Goal: Information Seeking & Learning: Learn about a topic

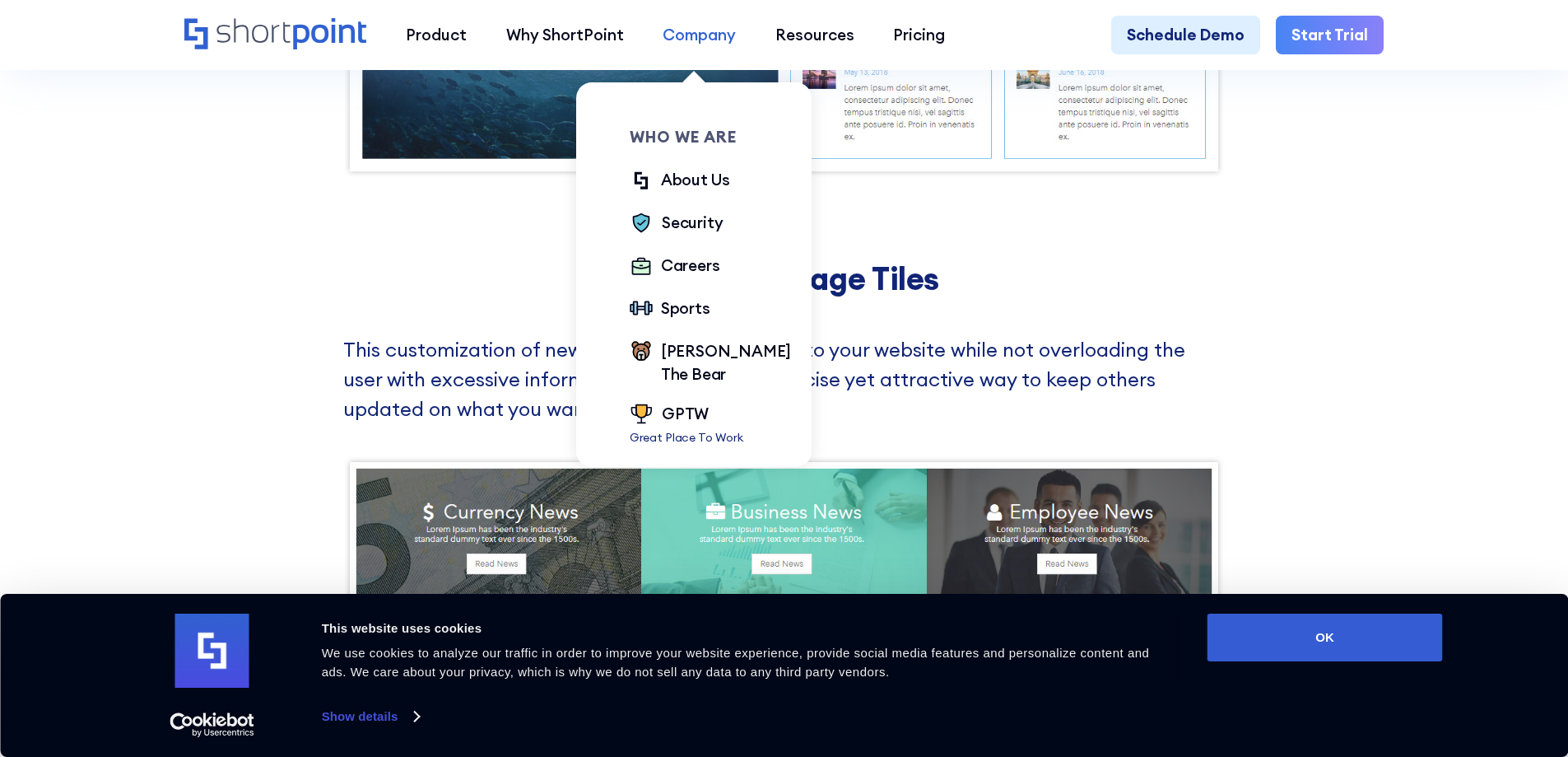
scroll to position [2156, 0]
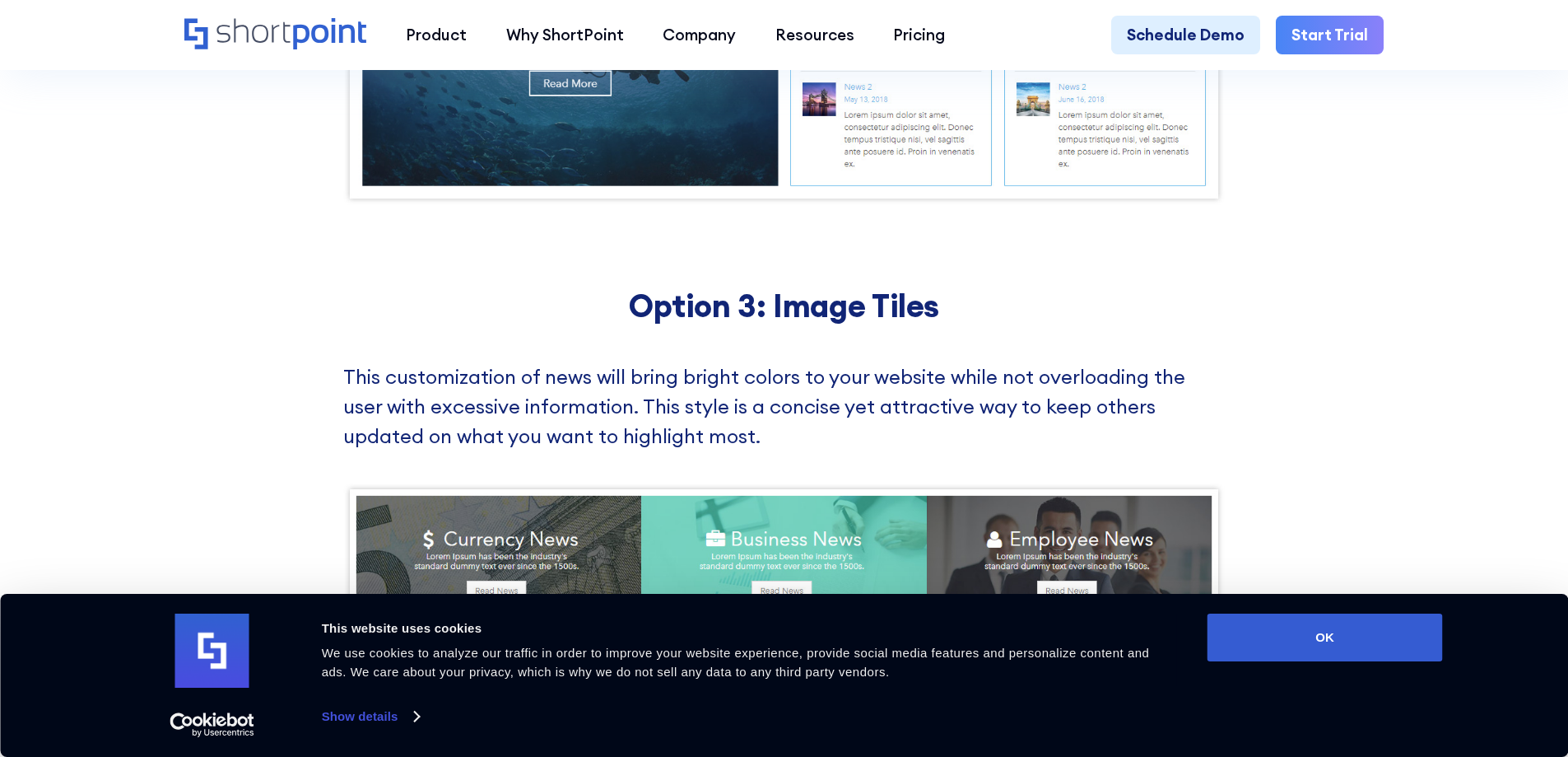
click at [854, 324] on h2 "Option 3: Image Tiles" at bounding box center [785, 305] width 883 height 37
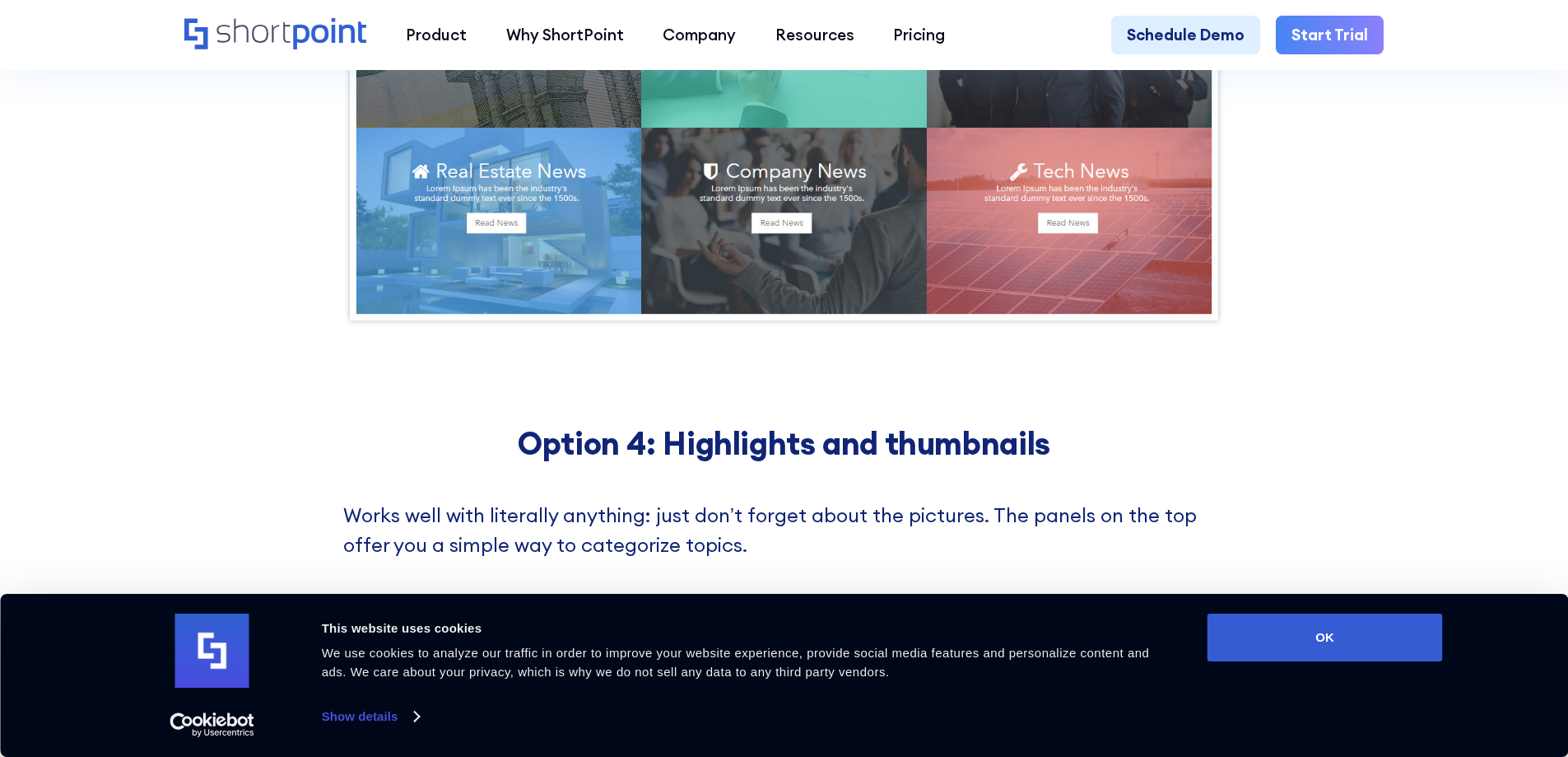
scroll to position [2451, 0]
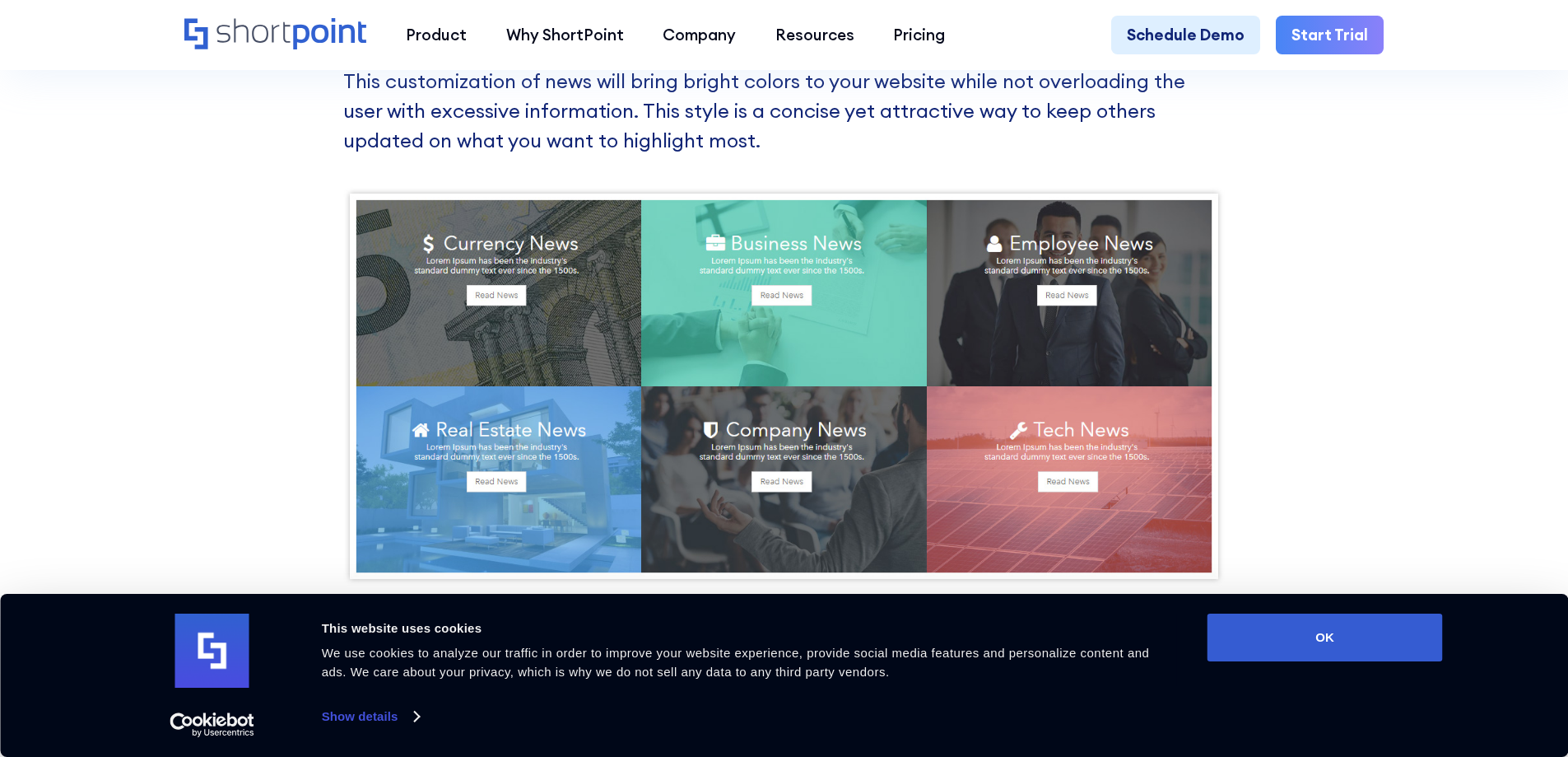
click at [161, 317] on div "Option 3: Image Tiles This customization of news will bring bright colors to yo…" at bounding box center [784, 296] width 1568 height 692
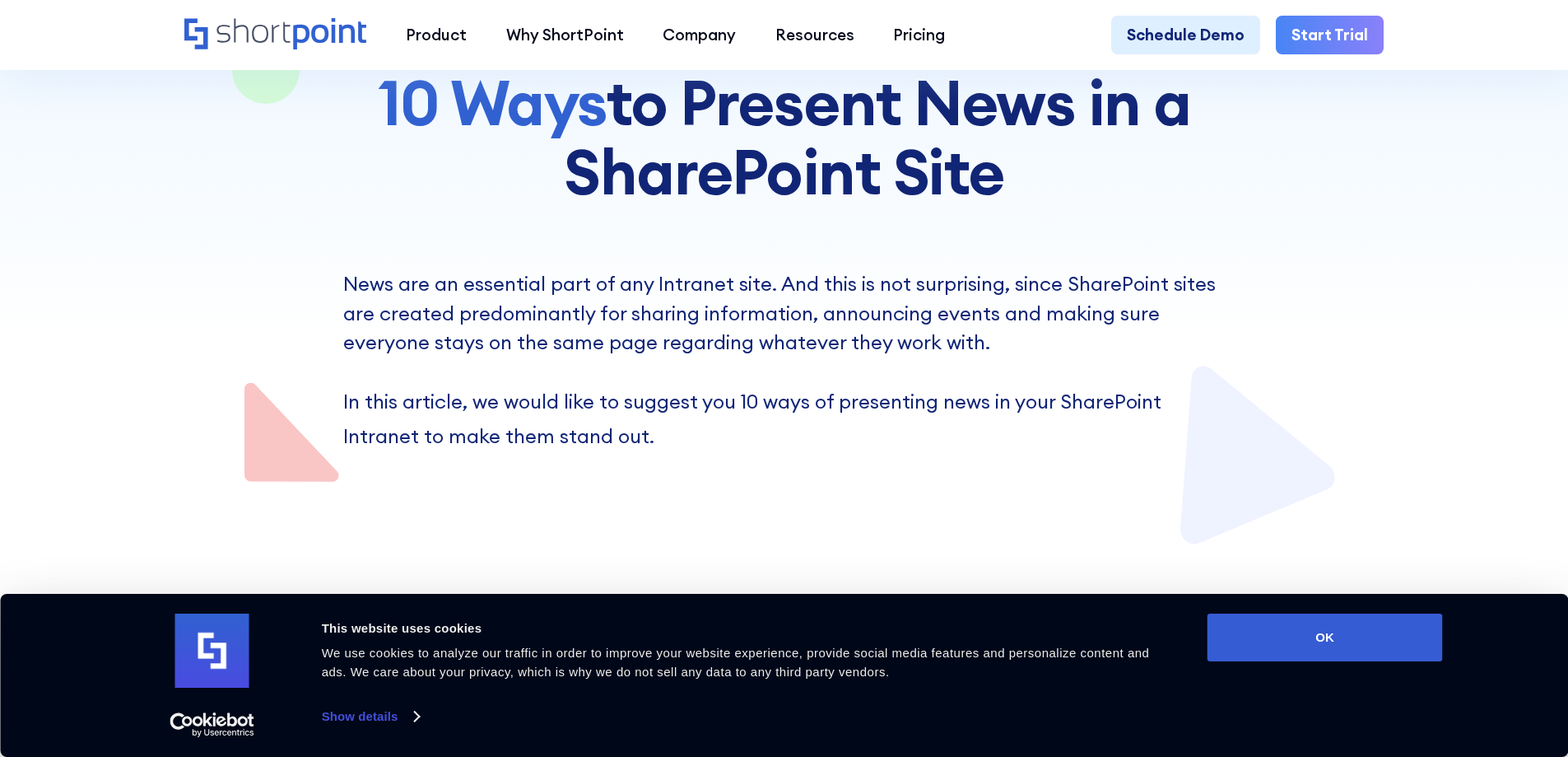
scroll to position [307, 0]
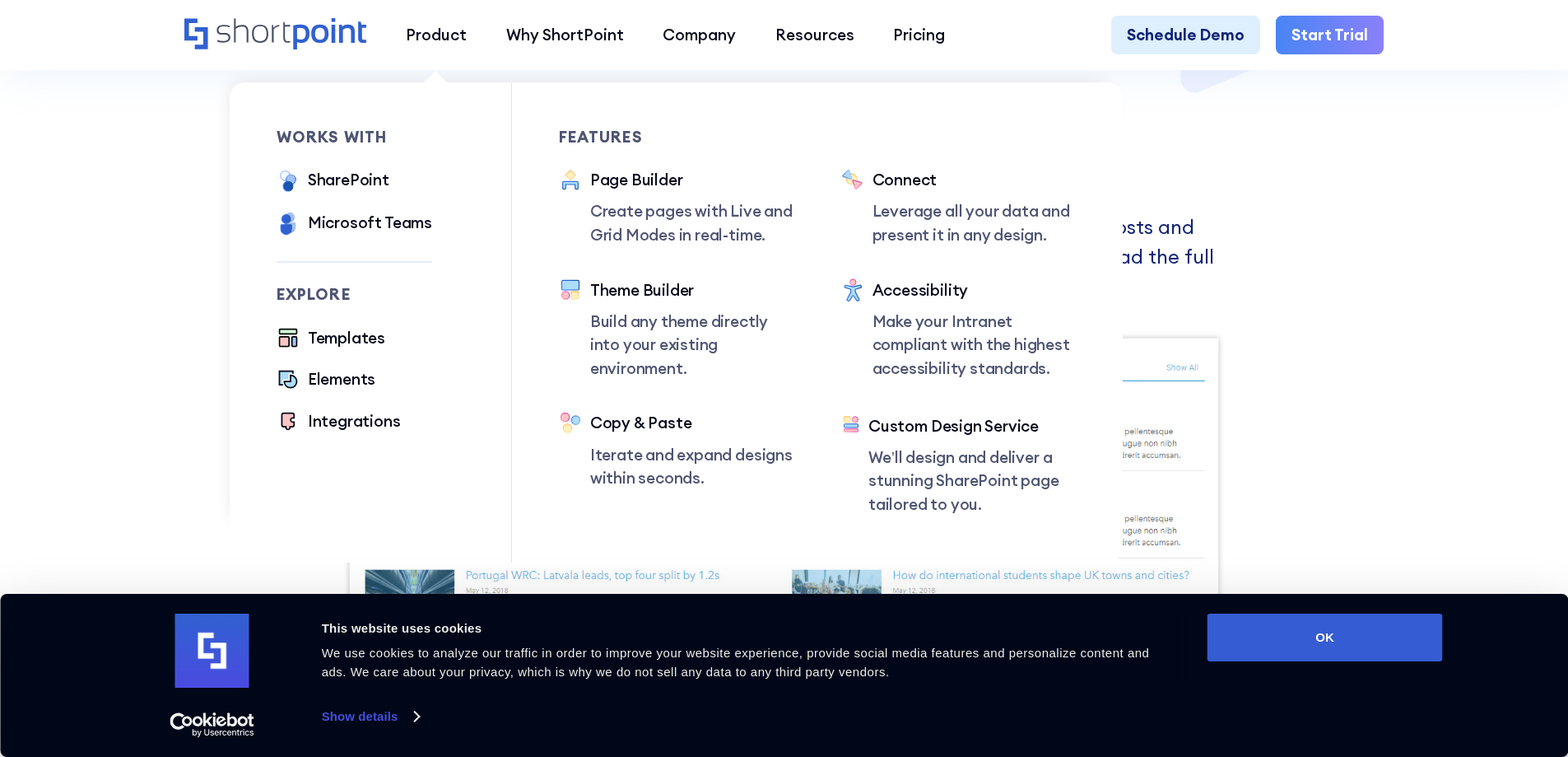
scroll to position [742, 0]
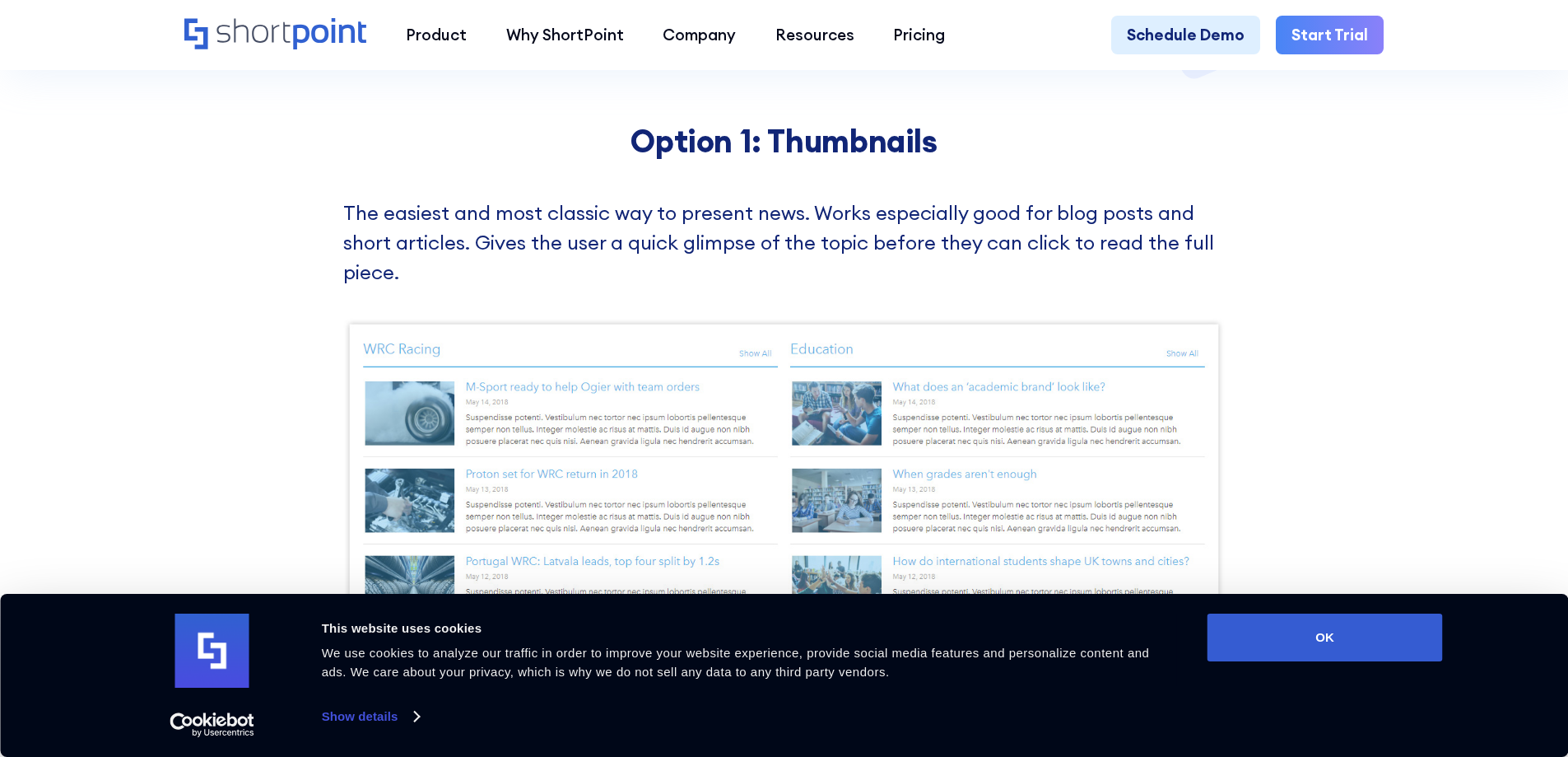
click at [1294, 373] on div "Option 1: Thumbnails The easiest and most classic way to present news. Works es…" at bounding box center [784, 383] width 1568 height 603
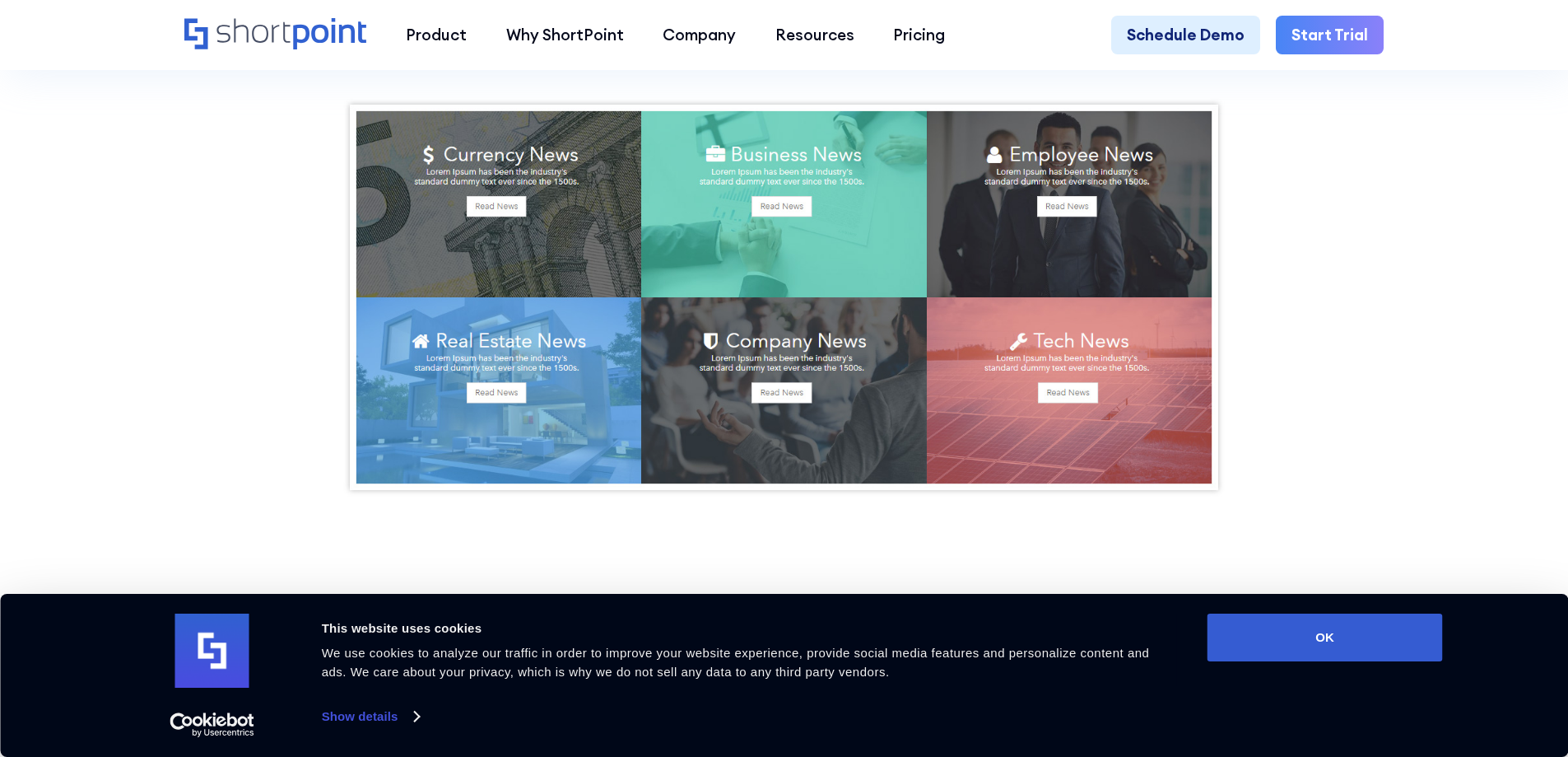
scroll to position [2548, 0]
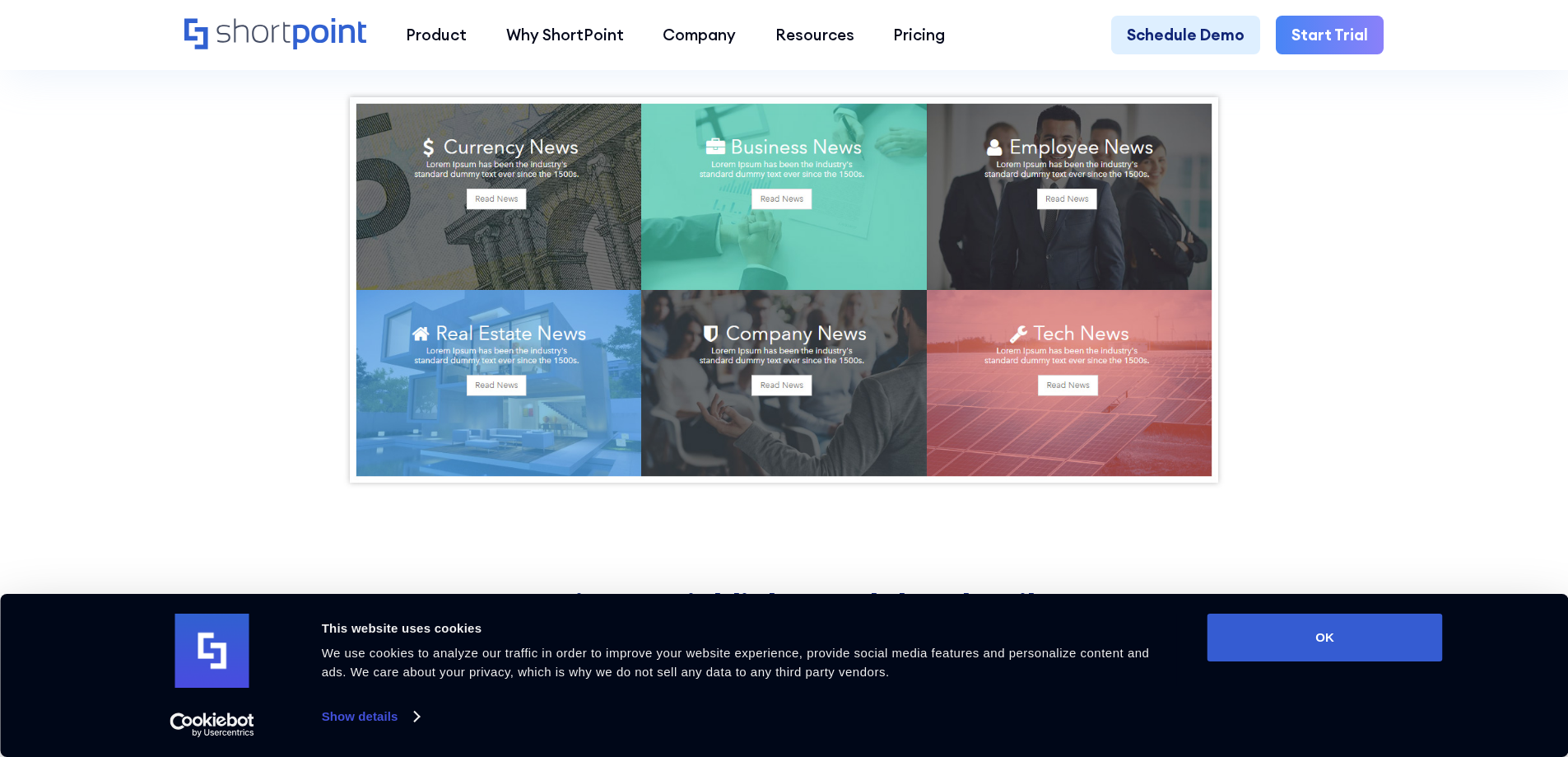
click at [298, 115] on div "Option 3: Image Tiles This customization of news will bring bright colors to yo…" at bounding box center [784, 200] width 1568 height 692
click at [344, 88] on div "Option 3: Image Tiles This customization of news will bring bright colors to yo…" at bounding box center [785, 193] width 883 height 595
click at [366, 61] on div "Product works with SharePoint Microsoft Teams SAP Explore Templates Elements In…" at bounding box center [784, 35] width 1568 height 70
click at [1161, 103] on div "Option 3: Image Tiles This customization of news will bring bright colors to yo…" at bounding box center [785, 193] width 883 height 595
drag, startPoint x: 281, startPoint y: 89, endPoint x: 490, endPoint y: 253, distance: 265.7
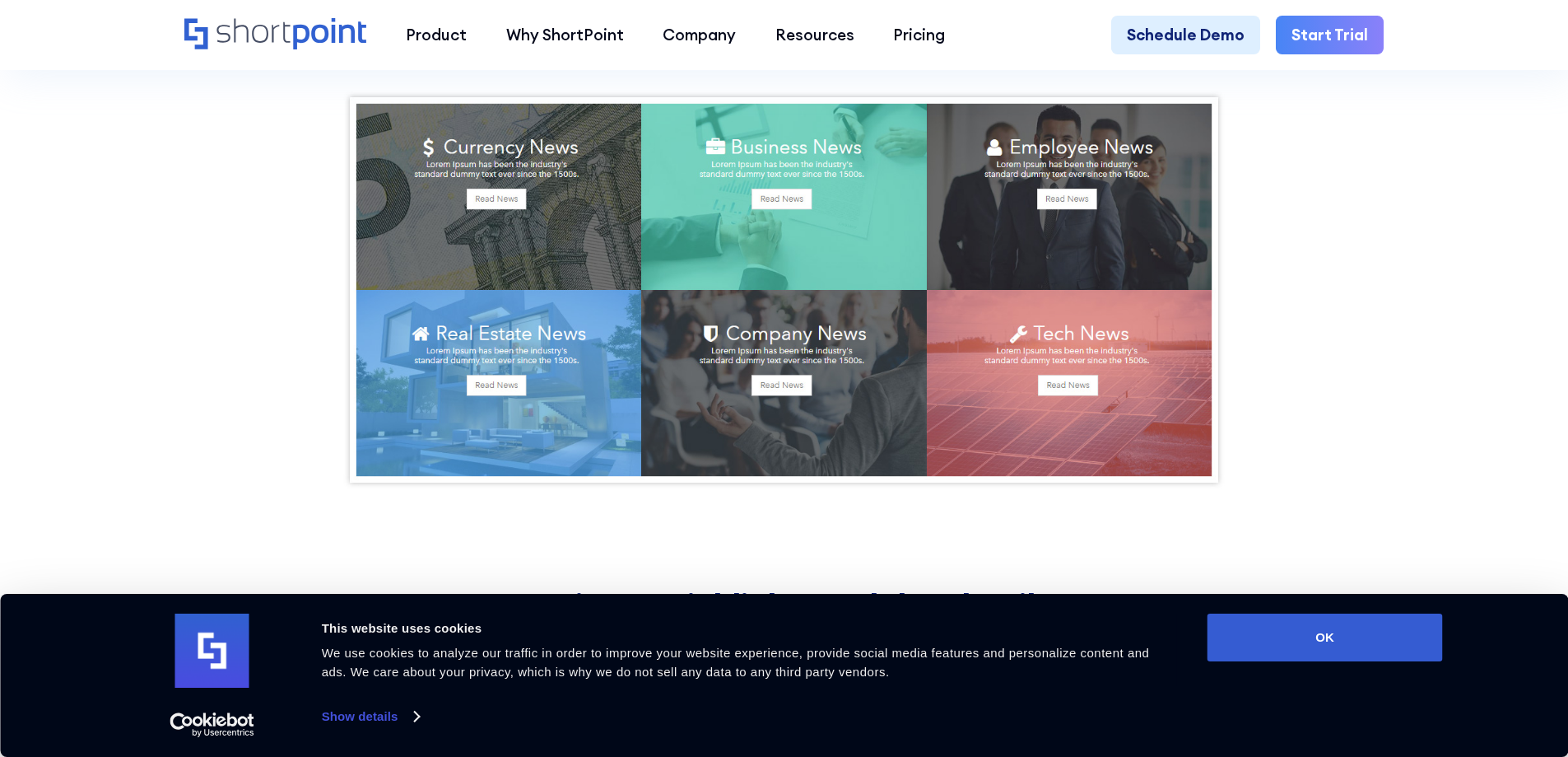
click at [490, 253] on div "Option 3: Image Tiles This customization of news will bring bright colors to yo…" at bounding box center [784, 200] width 1568 height 692
